Goal: Task Accomplishment & Management: Complete application form

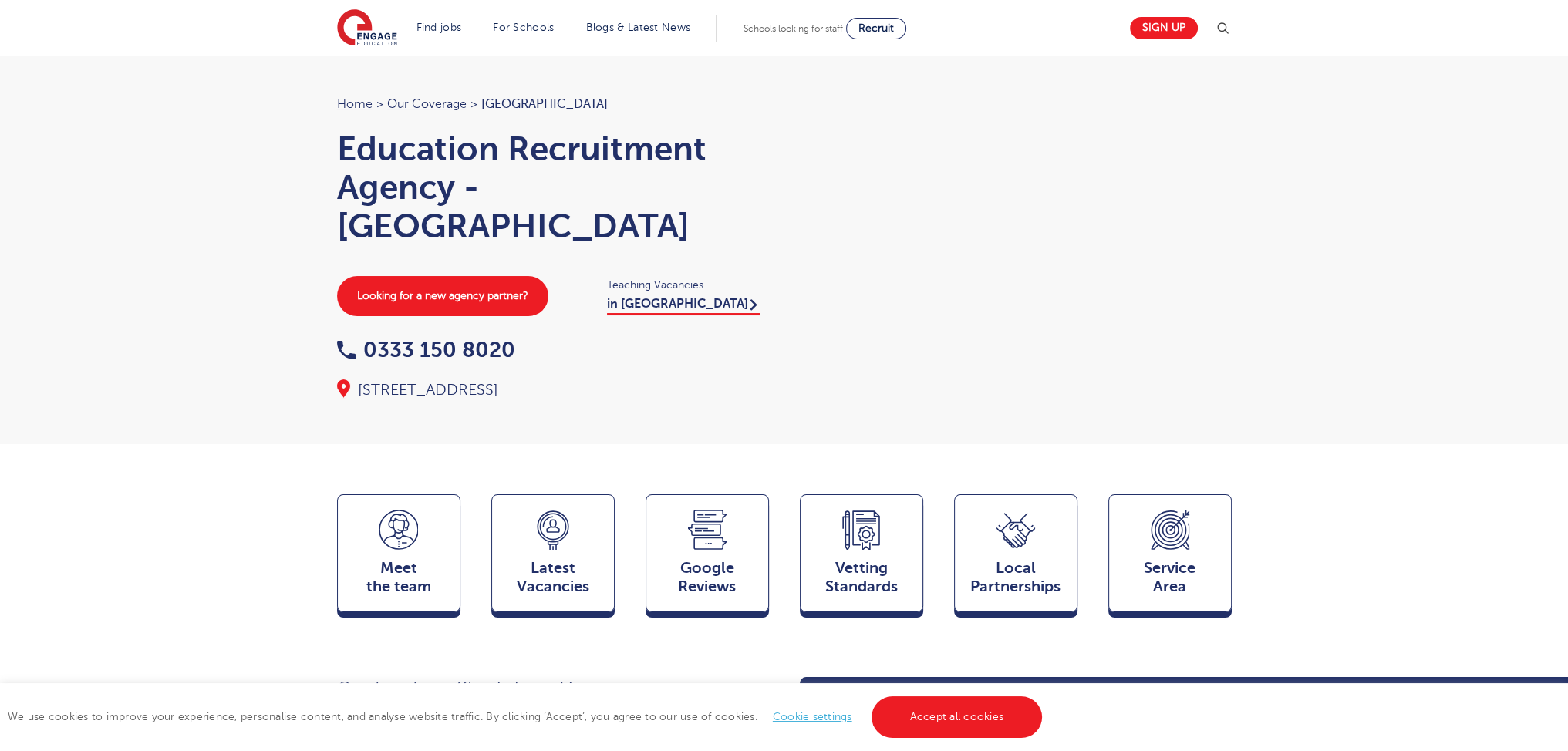
drag, startPoint x: 1579, startPoint y: 75, endPoint x: 1579, endPoint y: 38, distance: 37.0
click at [469, 4] on section "Find jobs All vacancies We have one of the UK's largest database. and with hund…" at bounding box center [728, 28] width 784 height 56
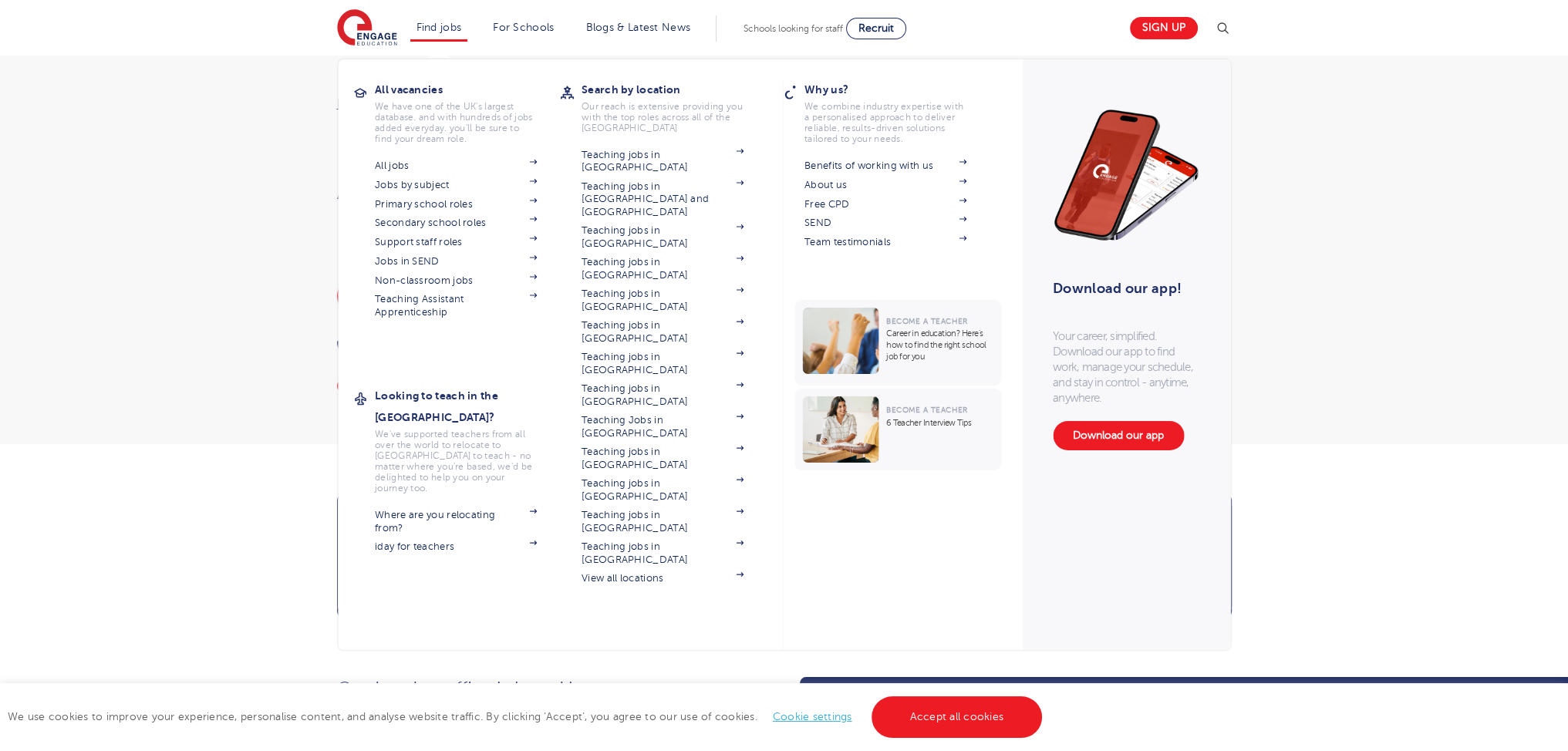
drag, startPoint x: 463, startPoint y: 16, endPoint x: 457, endPoint y: 22, distance: 8.5
click at [461, 17] on li "Find jobs All vacancies We have one of the UK's largest database. and with hund…" at bounding box center [439, 29] width 58 height 26
click at [445, 241] on link "Support staff roles" at bounding box center [456, 242] width 162 height 12
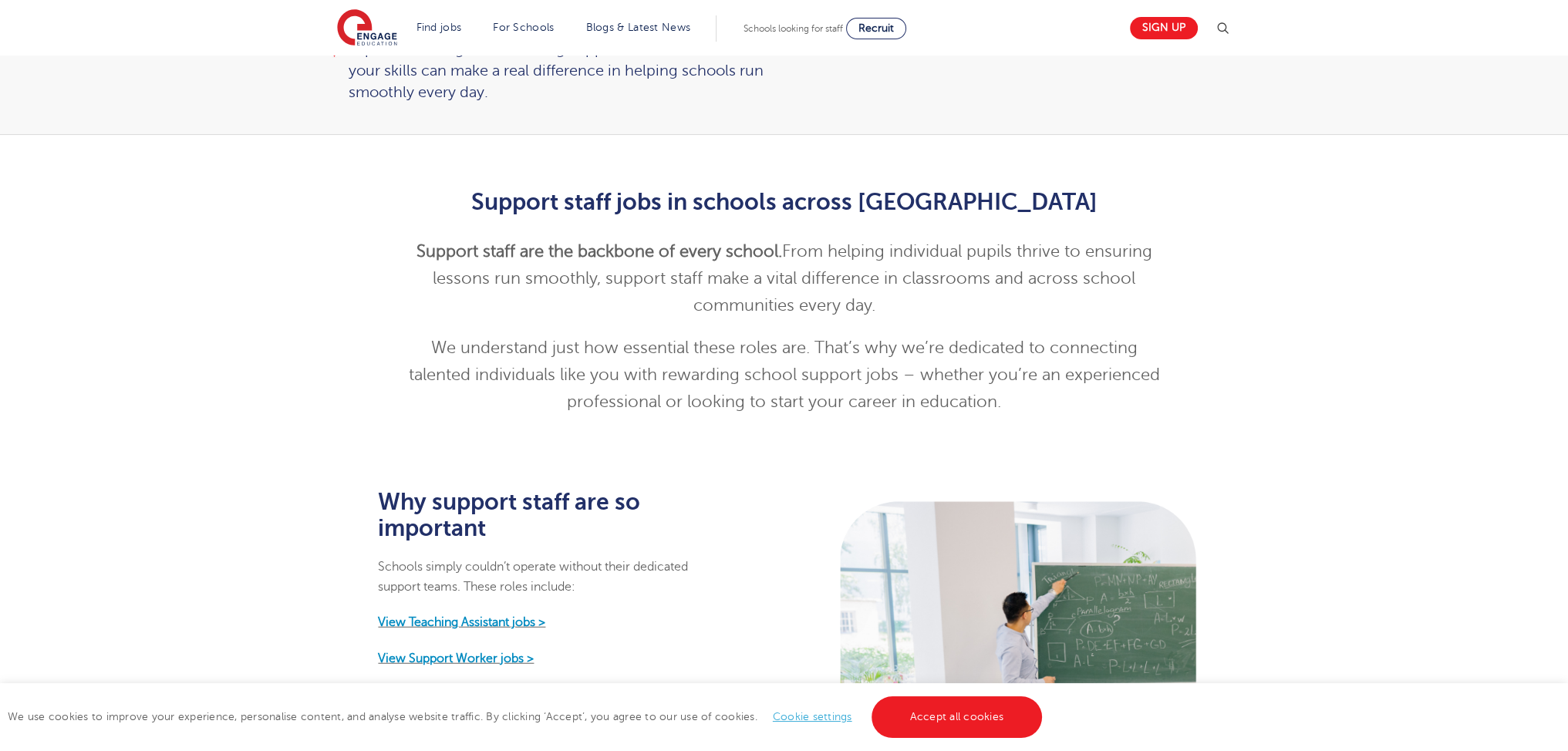
scroll to position [870, 0]
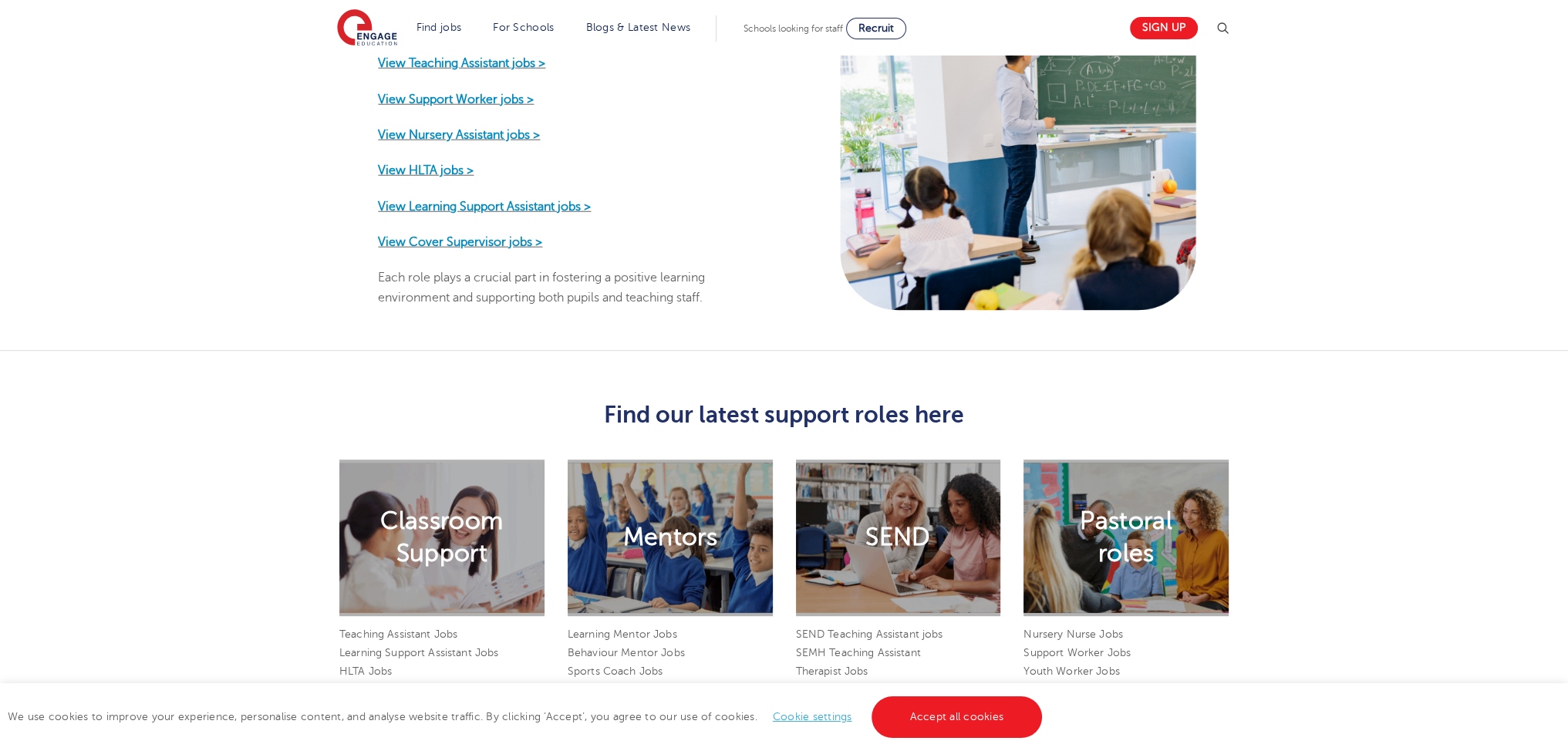
click at [1567, 275] on html "Find jobs All vacancies We have one of the UK's largest database. and with hund…" at bounding box center [784, 439] width 1568 height 2619
click at [456, 199] on strong "View Learning Support Assistant jobs >" at bounding box center [485, 206] width 213 height 14
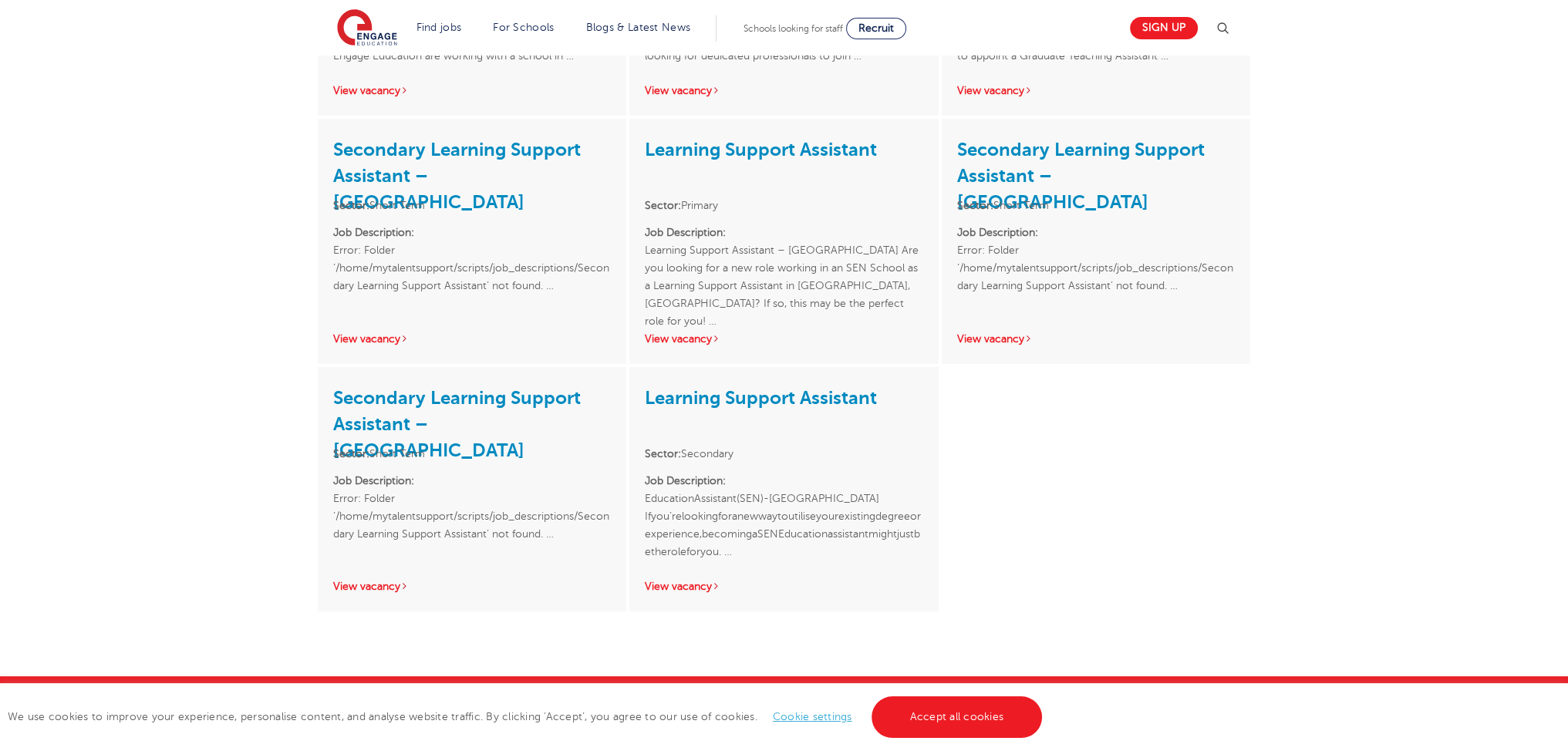
scroll to position [469, 0]
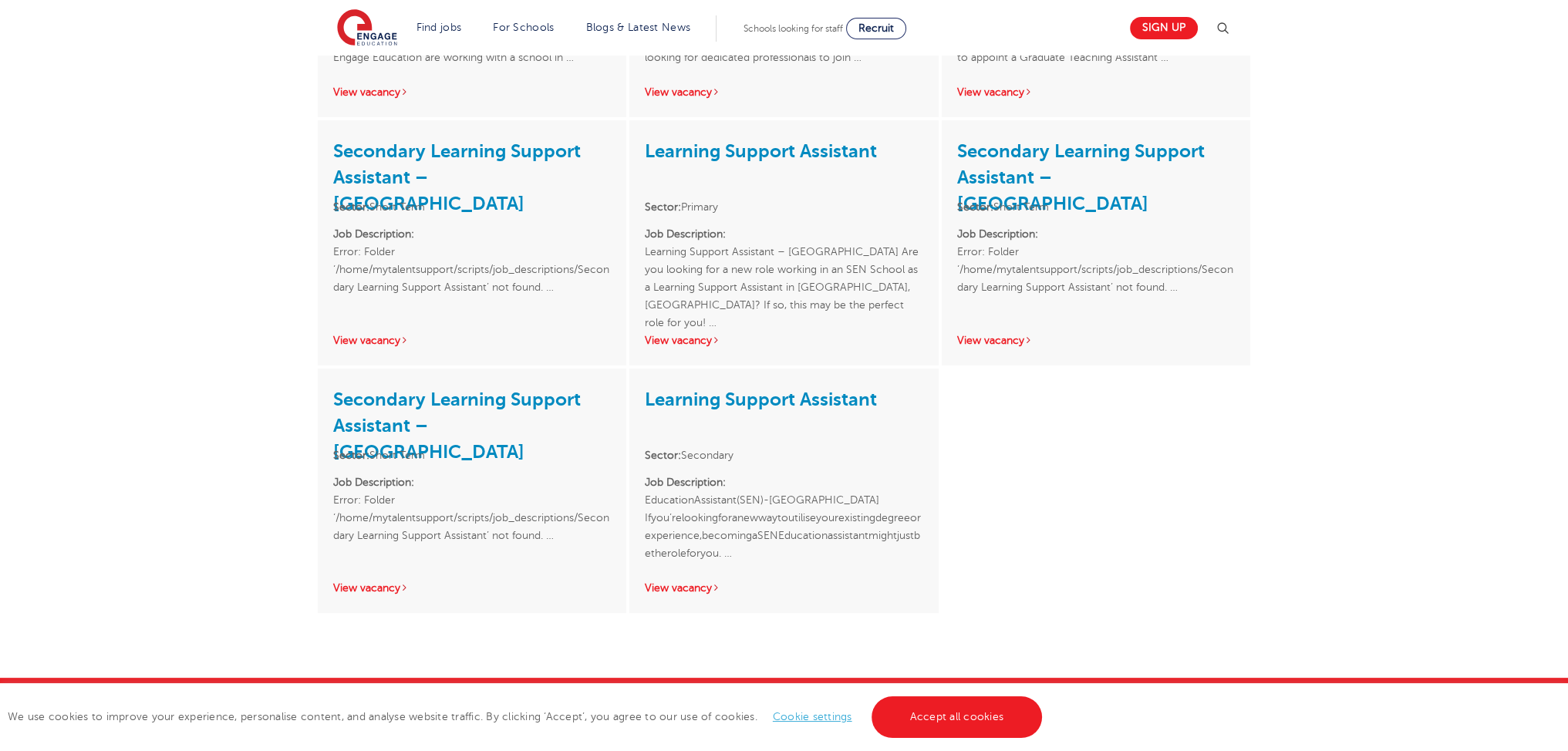
click at [780, 178] on h3 "Learning Support Assistant" at bounding box center [784, 163] width 278 height 54
click at [768, 163] on h3 "Learning Support Assistant" at bounding box center [784, 163] width 278 height 54
click at [768, 152] on link "Learning Support Assistant" at bounding box center [761, 151] width 232 height 22
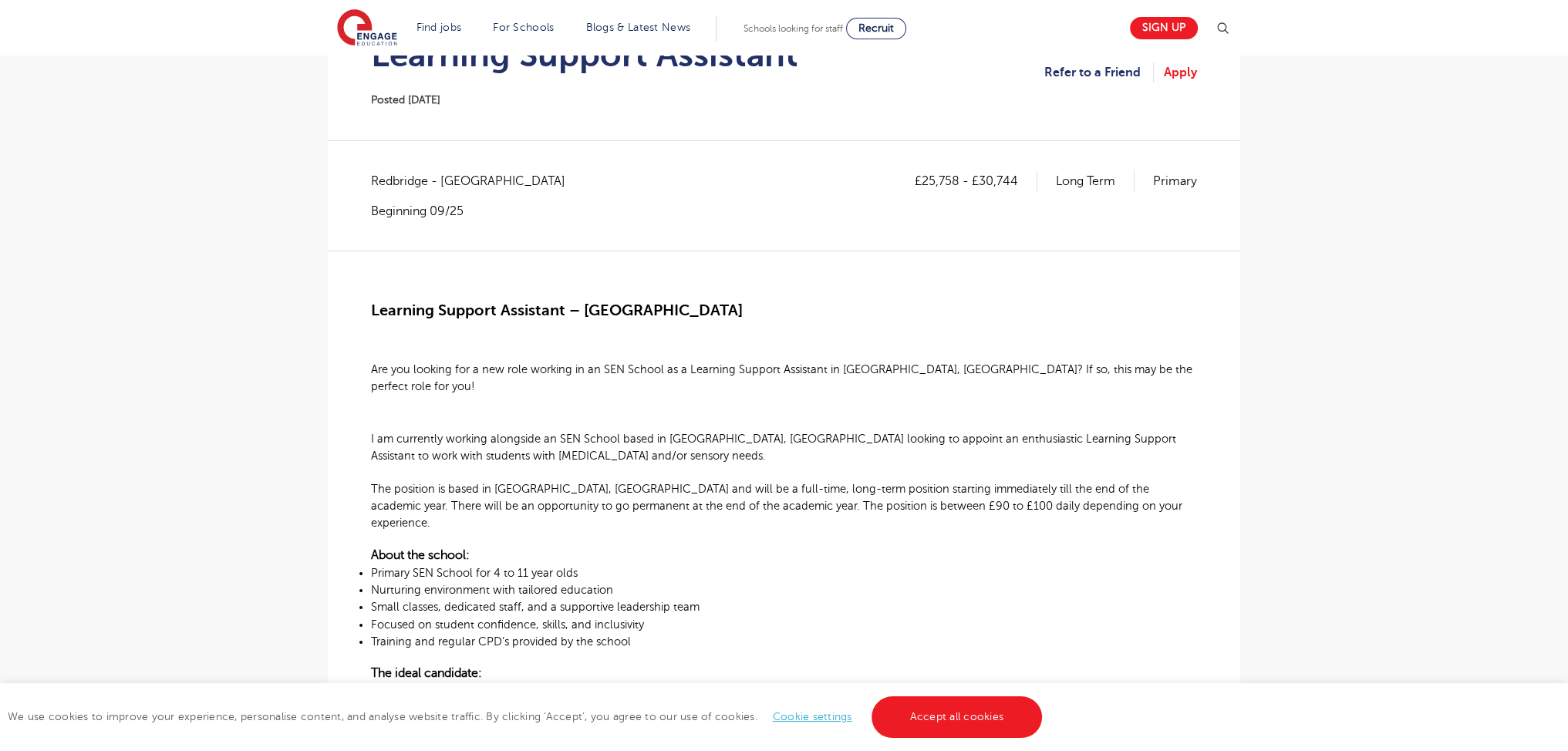
scroll to position [191, 0]
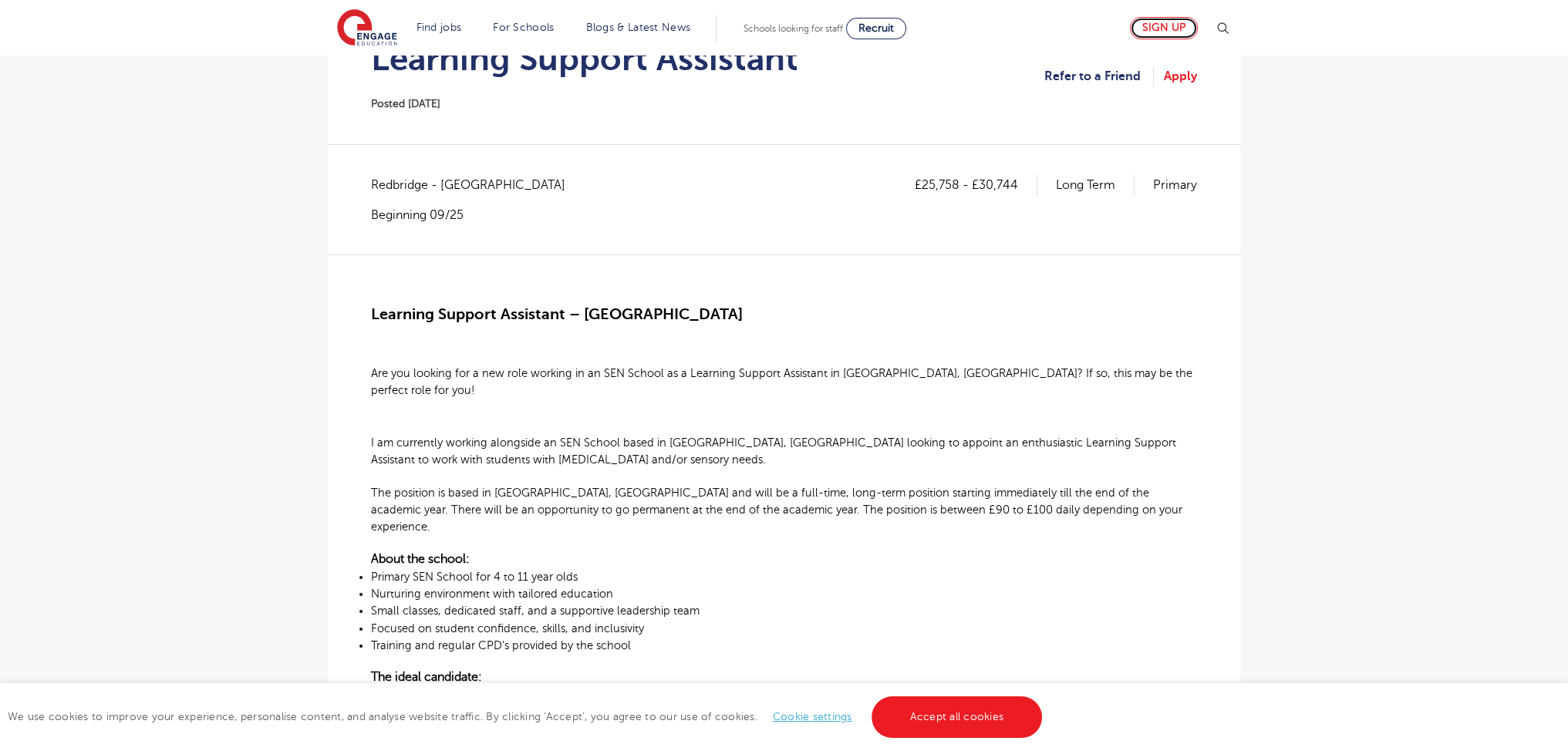
click at [1149, 34] on link "Sign up" at bounding box center [1163, 28] width 68 height 23
click at [1184, 82] on link "Apply" at bounding box center [1180, 76] width 33 height 20
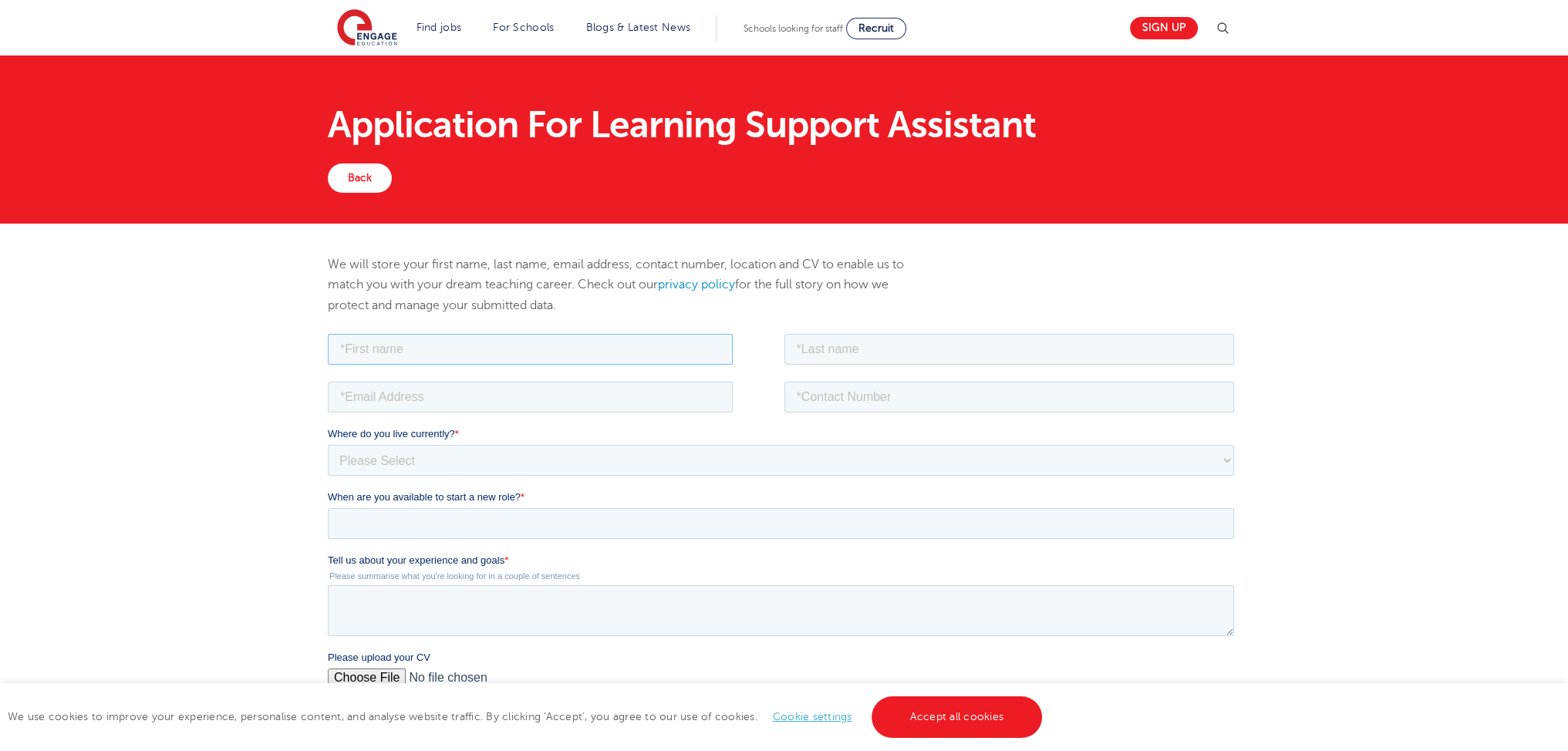
click at [470, 353] on input "text" at bounding box center [530, 349] width 405 height 31
type input "aaron"
click at [872, 357] on input "text" at bounding box center [1009, 349] width 451 height 31
type input "Ferguson"
click at [533, 398] on input "email" at bounding box center [530, 397] width 405 height 31
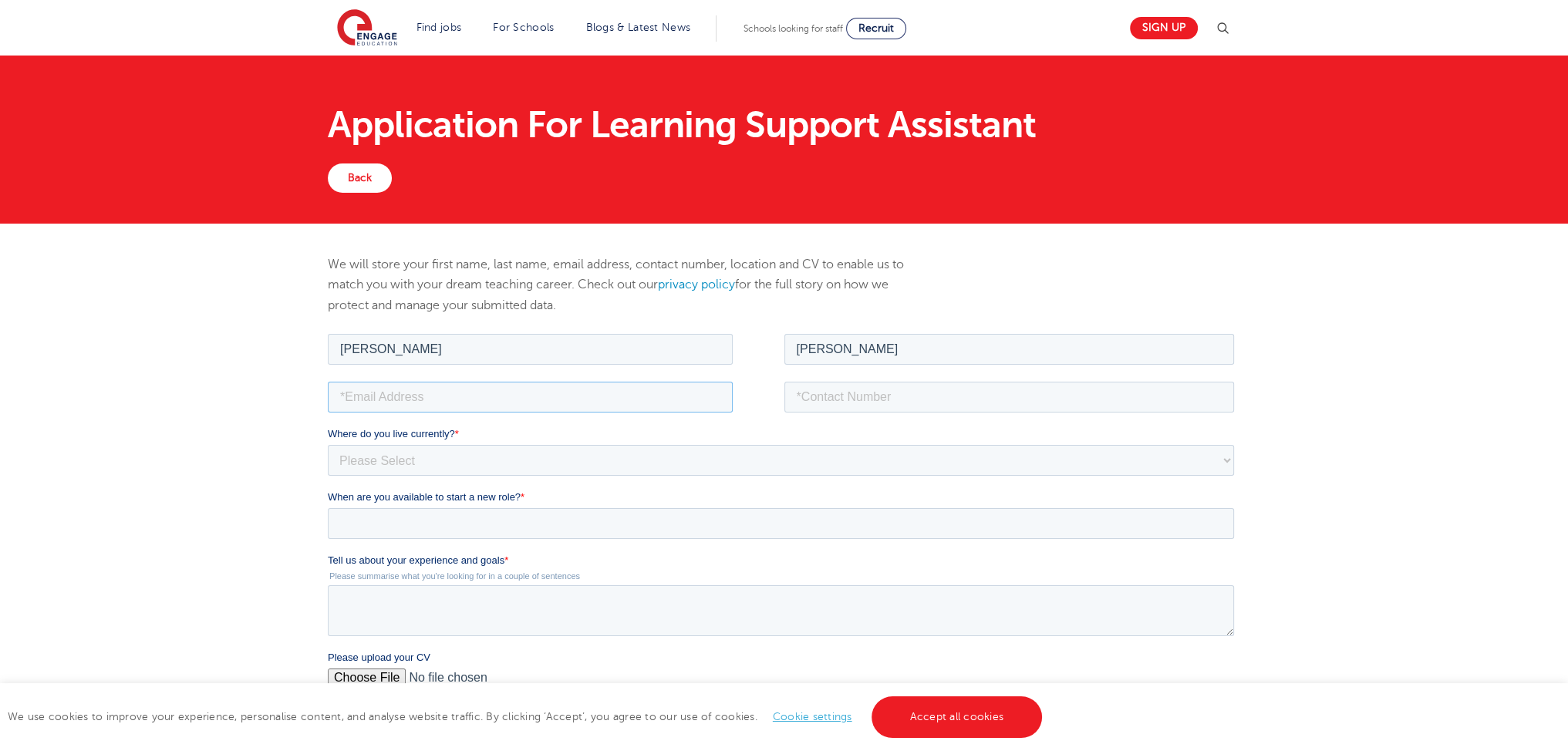
type input "alexgood666@yahoo.com"
click at [876, 388] on input "tel" at bounding box center [1009, 397] width 451 height 31
type input "07487547690"
click at [488, 456] on select "Please Select UK Canada Ireland Australia New Zealand Europe USA South Africa J…" at bounding box center [780, 460] width 907 height 31
select select "UK"
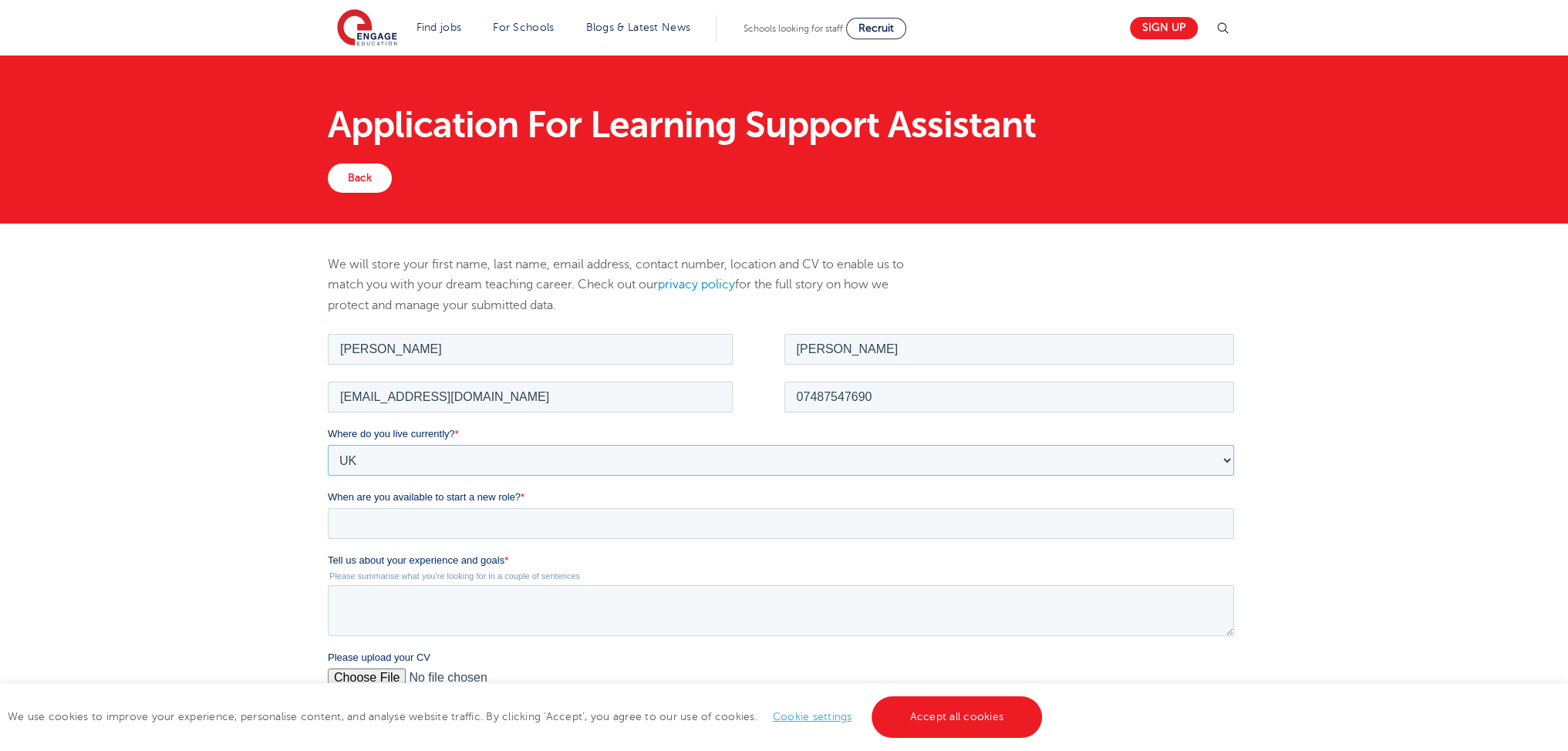
click at [328, 444] on select "Please Select UK Canada Ireland Australia New Zealand Europe USA South Africa J…" at bounding box center [780, 460] width 907 height 31
click at [371, 533] on select "Please Select Overseas Barnsley Bedfordshire Berkshire Bournemouth Bracknell Fo…" at bounding box center [780, 523] width 907 height 31
select select "City of London"
click at [328, 507] on select "Please Select Overseas Barnsley Bedfordshire Berkshire Bournemouth Bracknell Fo…" at bounding box center [780, 523] width 907 height 31
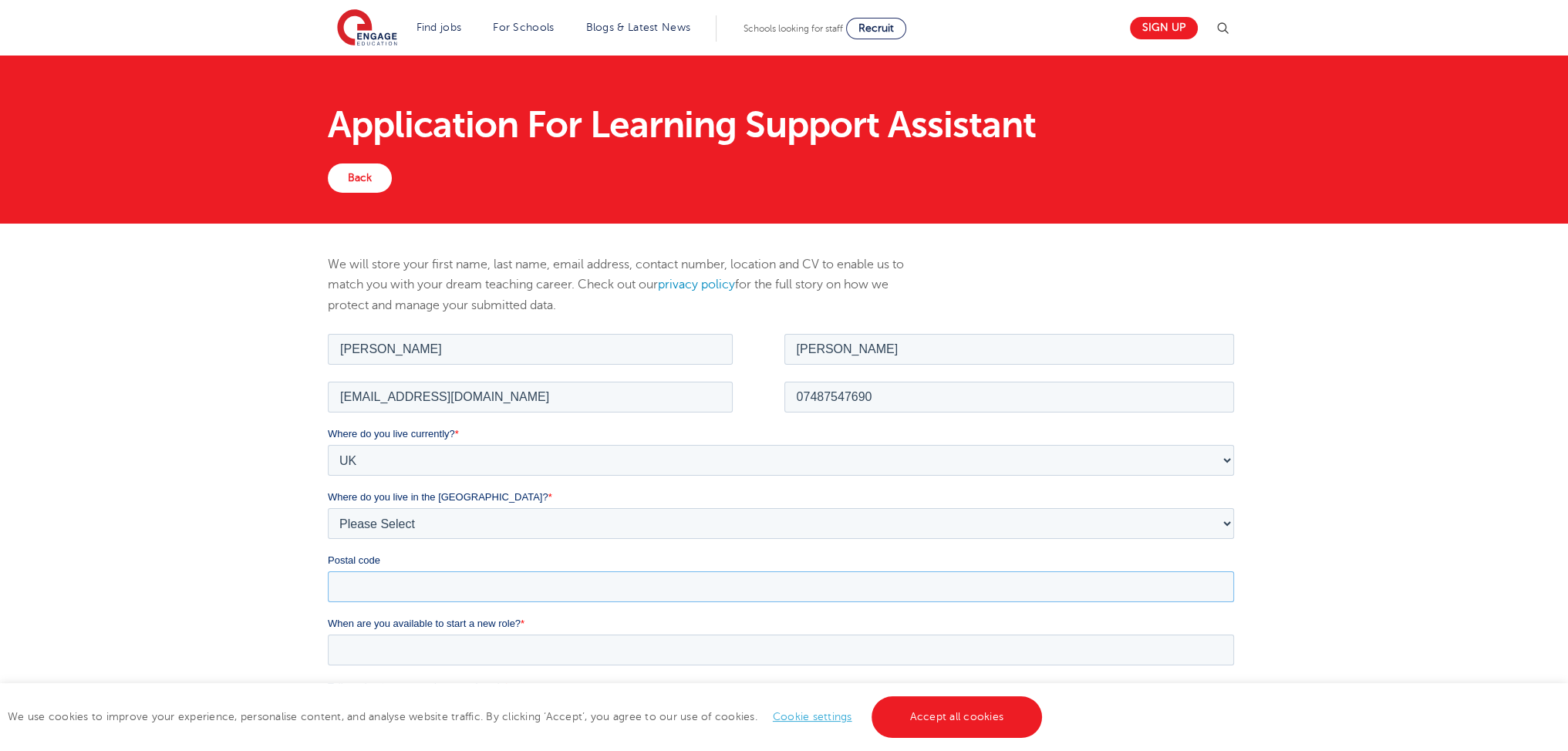
click at [371, 580] on input "Postal code" at bounding box center [780, 586] width 907 height 31
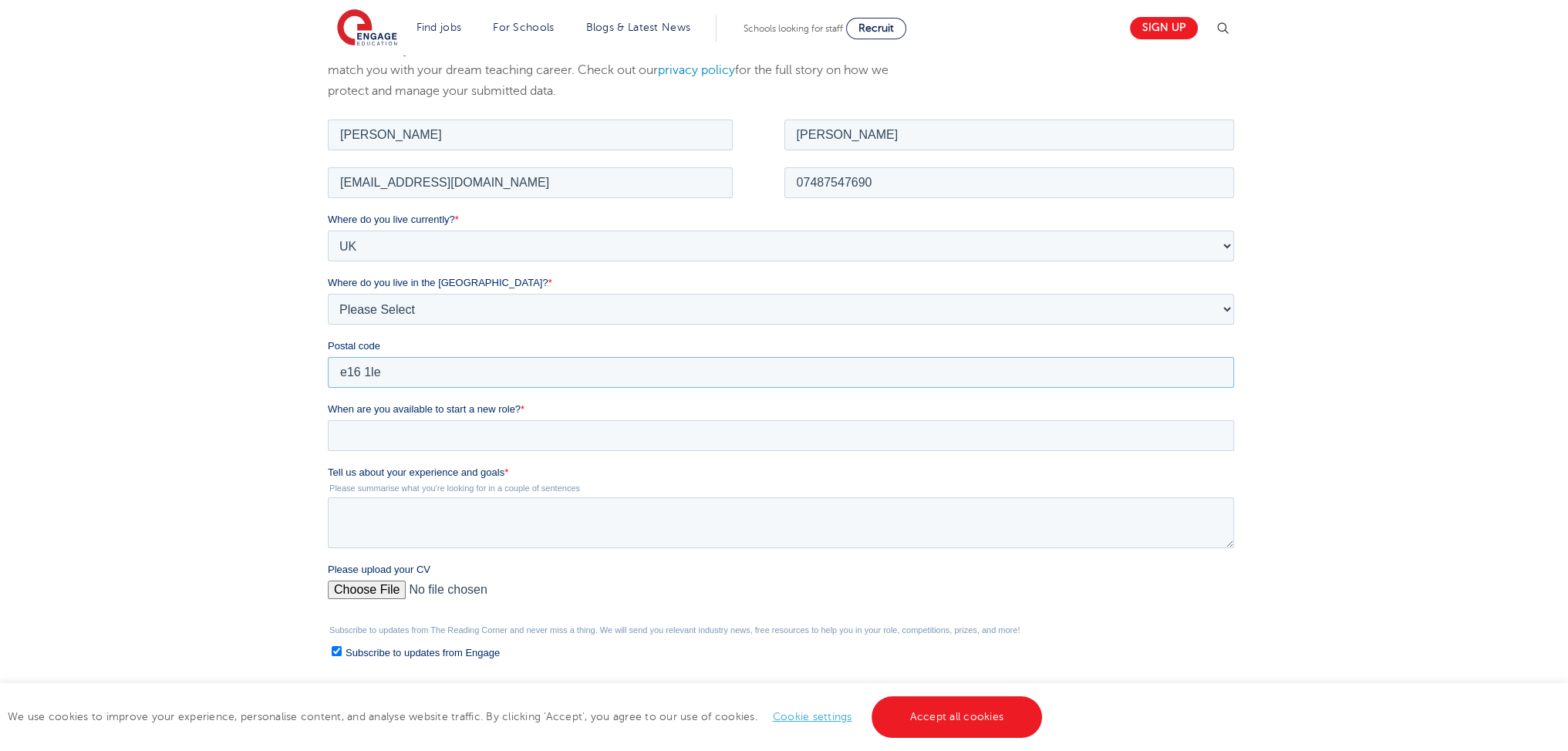
scroll to position [258, 0]
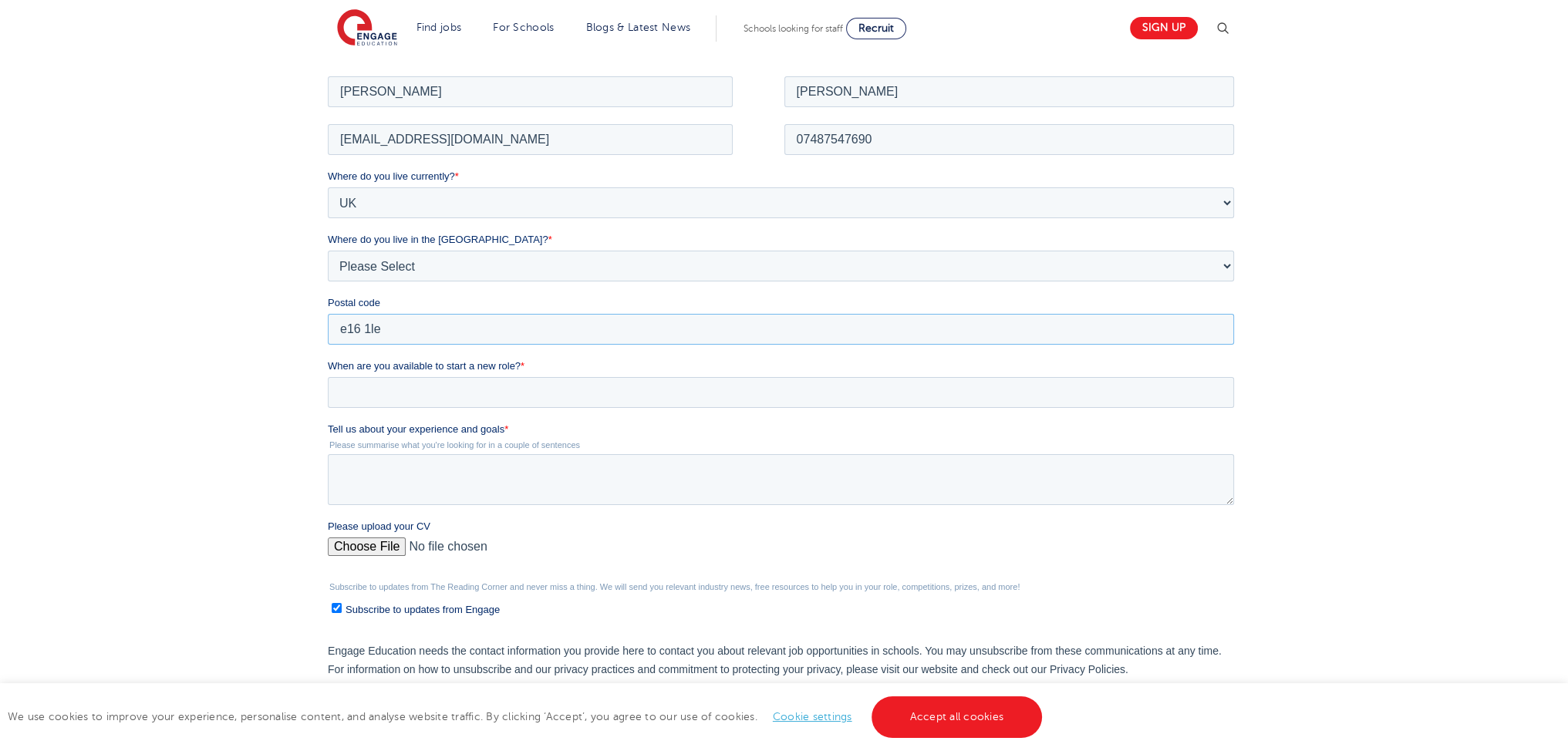
type input "e16 1le"
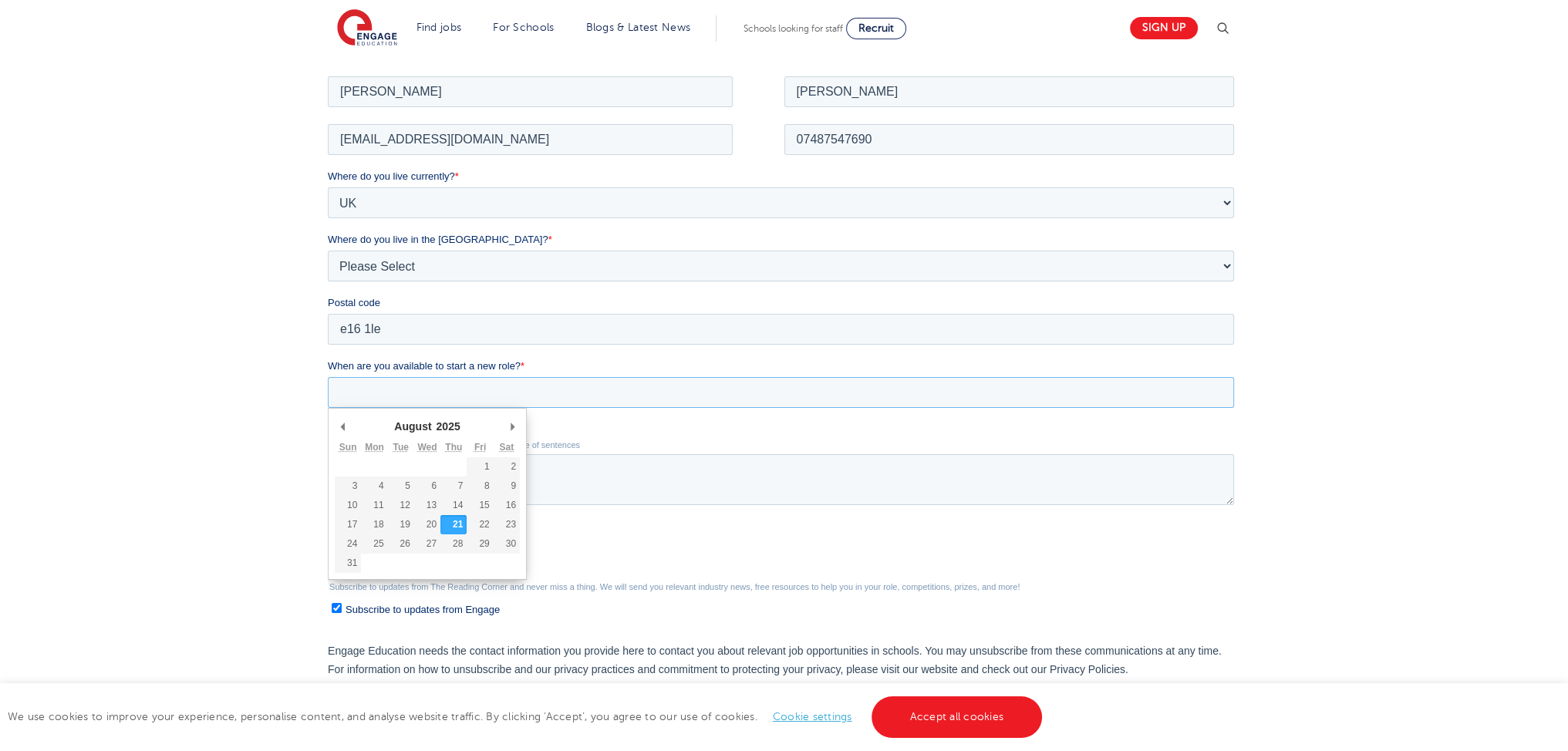
click at [534, 399] on input "When are you available to start a new role? *" at bounding box center [780, 392] width 907 height 31
type div "2025-08-21"
type input "2025/08/21"
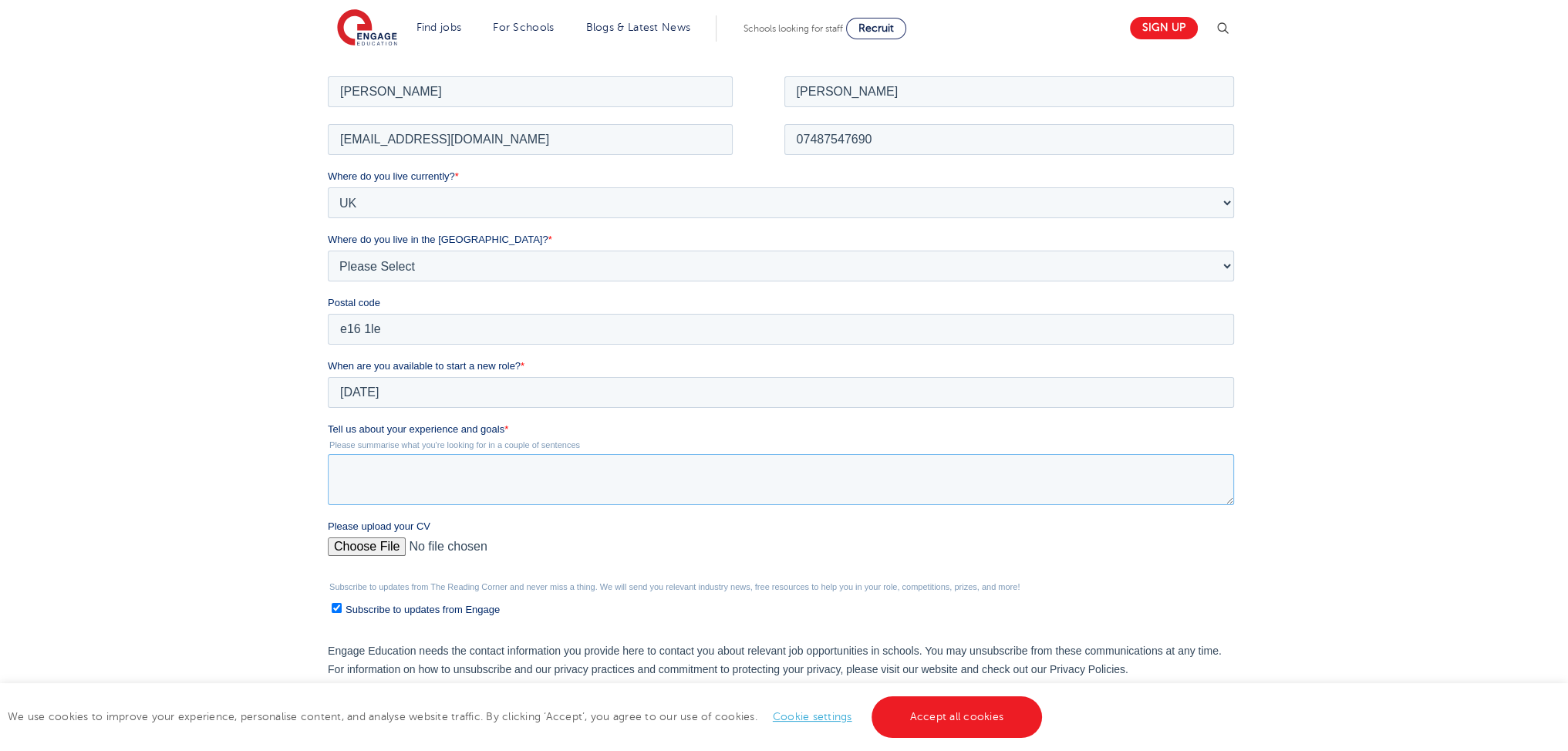
click at [438, 499] on textarea "Tell us about your experience and goals *" at bounding box center [780, 479] width 907 height 51
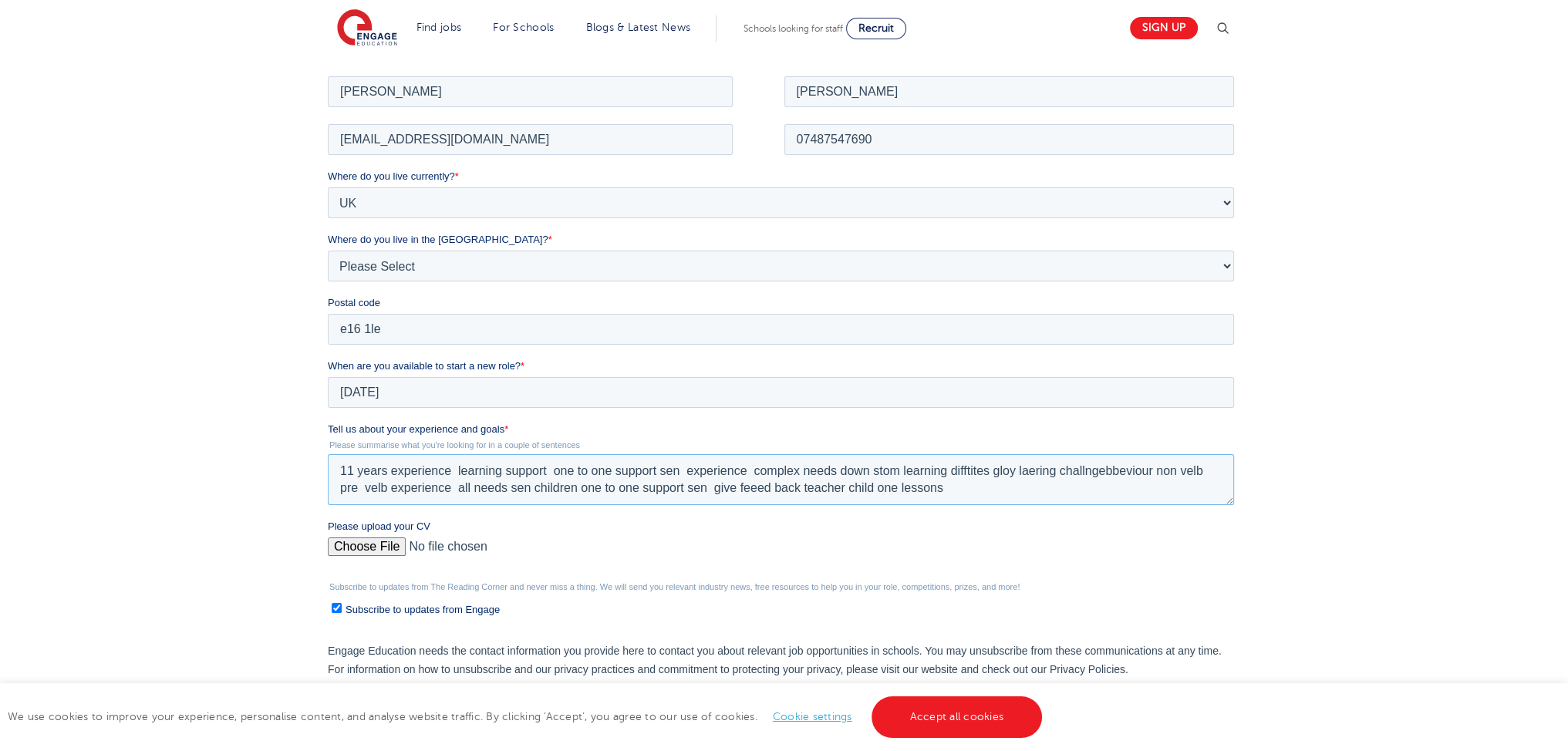
click at [953, 493] on textarea "11 years experience learning support one to one support sen experience complex …" at bounding box center [780, 479] width 907 height 51
type textarea "11 years experience learning support one to one support sen experience complex …"
click at [381, 548] on input "Please upload your CV" at bounding box center [780, 553] width 907 height 31
click at [333, 530] on span "Please upload your CV" at bounding box center [379, 525] width 103 height 12
click at [333, 537] on input "Please upload your CV" at bounding box center [780, 553] width 907 height 31
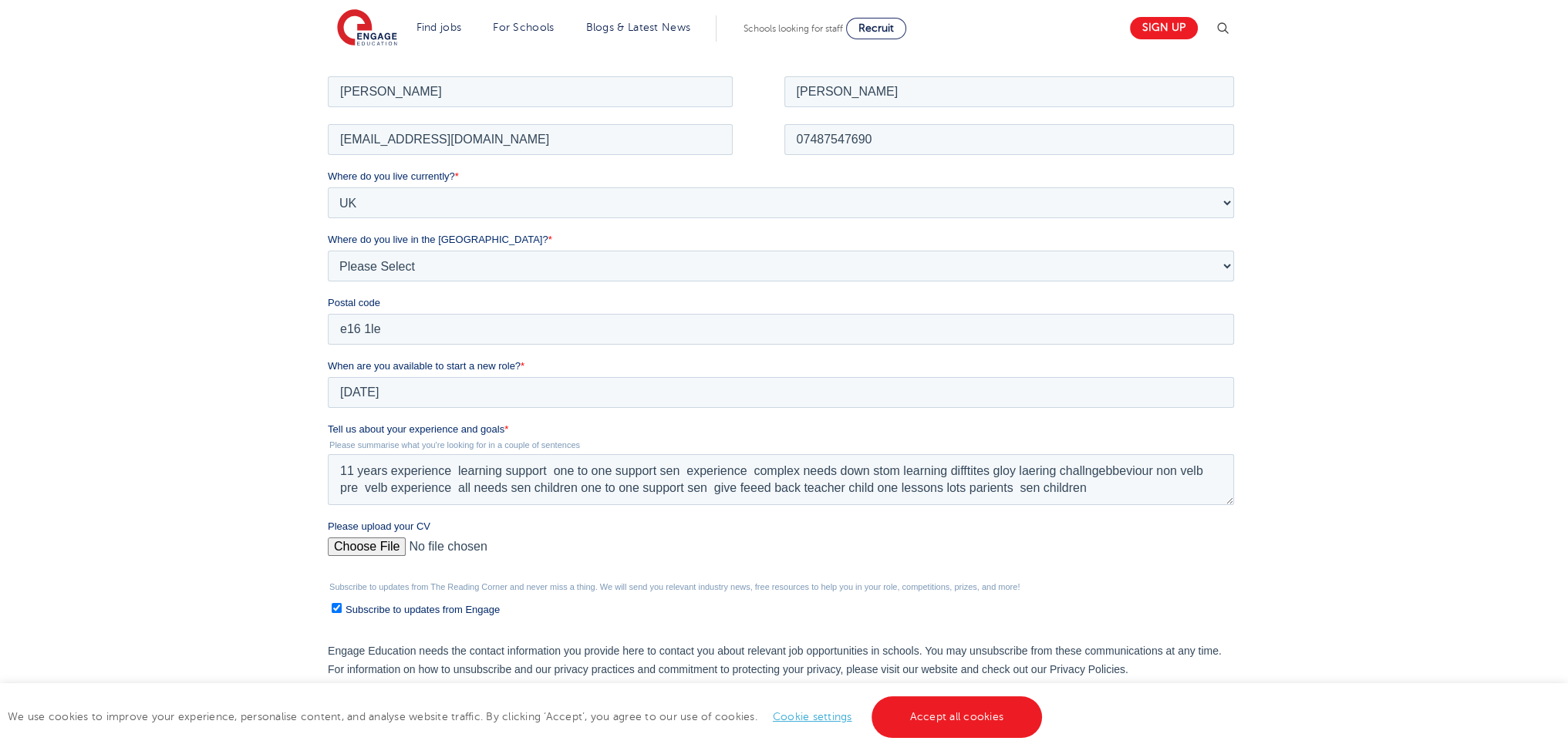
click at [384, 543] on div "Please upload your CV" at bounding box center [784, 542] width 912 height 49
click at [383, 544] on input "Please upload your CV" at bounding box center [780, 553] width 907 height 31
drag, startPoint x: 381, startPoint y: 535, endPoint x: 376, endPoint y: 553, distance: 18.7
click at [381, 535] on div "Please upload your CV" at bounding box center [784, 542] width 912 height 49
click at [376, 553] on input "Please upload your CV" at bounding box center [780, 553] width 907 height 31
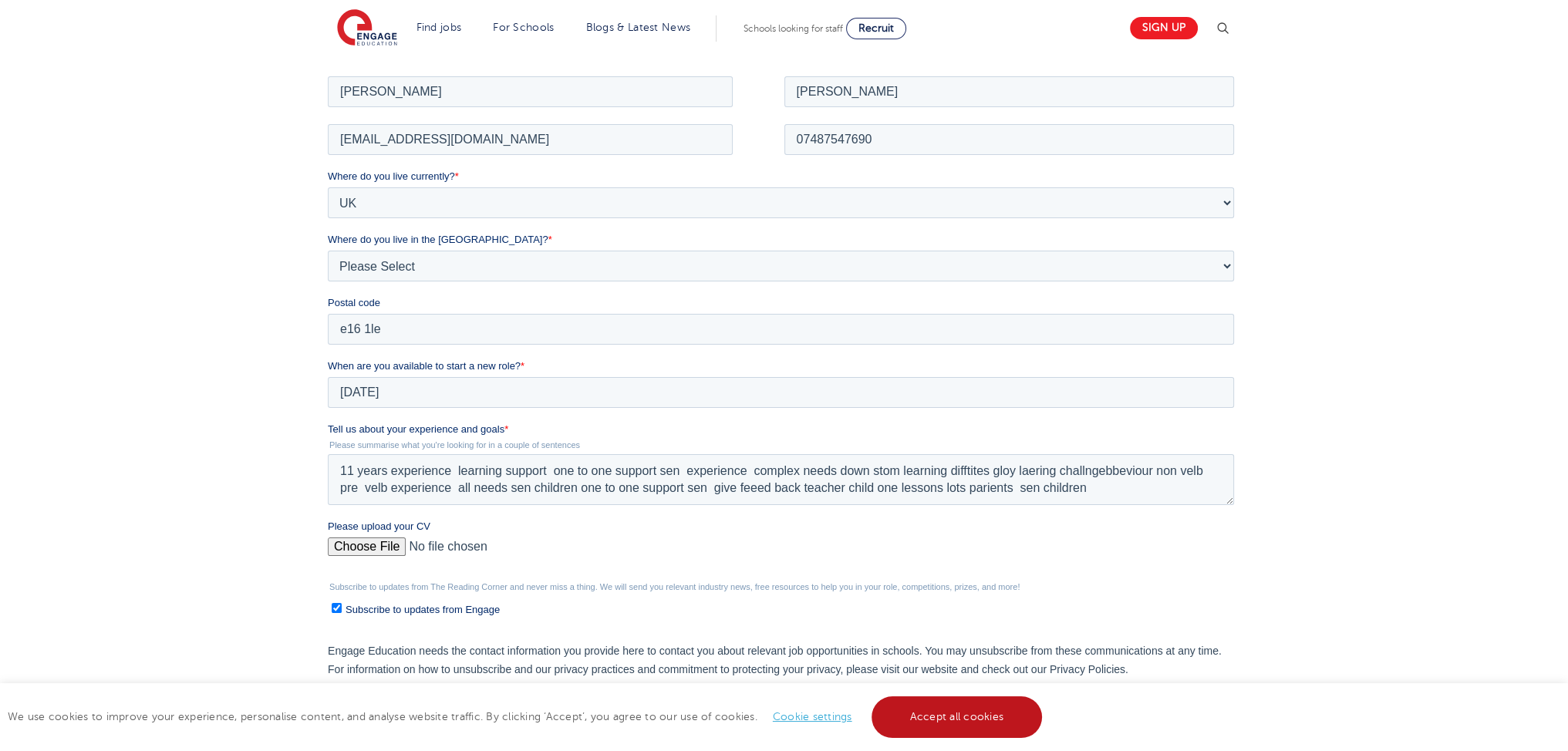
click at [933, 706] on link "Accept all cookies" at bounding box center [957, 718] width 171 height 42
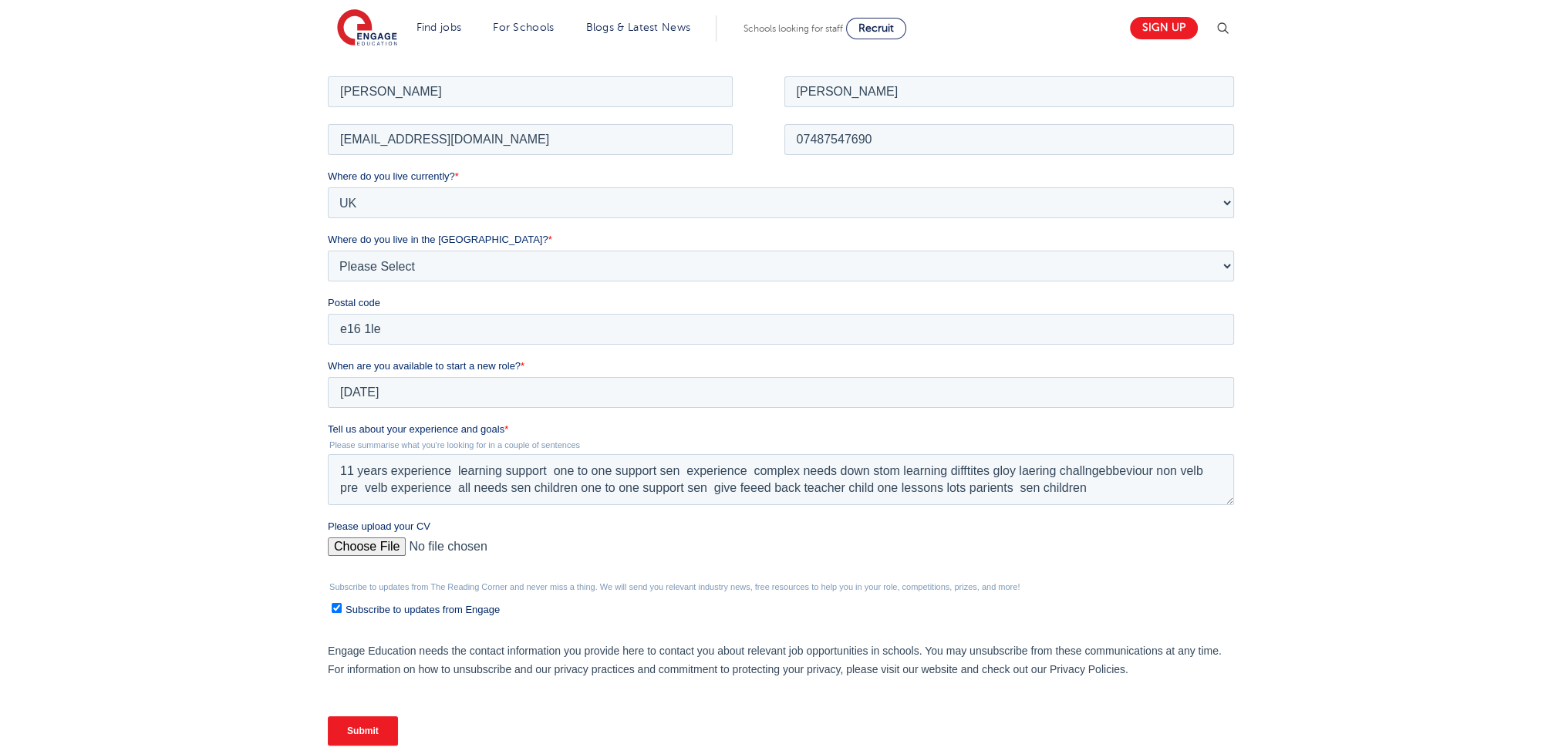
drag, startPoint x: 315, startPoint y: 743, endPoint x: 324, endPoint y: 742, distance: 9.1
click at [317, 742] on div "We will store your first name, last name, email address, contact number, locati…" at bounding box center [784, 384] width 935 height 774
click at [361, 731] on input "Submit" at bounding box center [363, 731] width 70 height 30
